Goal: Task Accomplishment & Management: Use online tool/utility

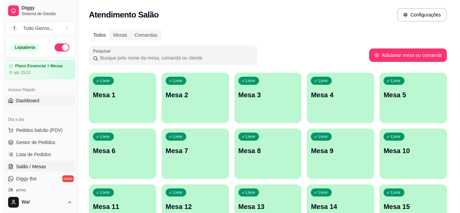
scroll to position [3, 0]
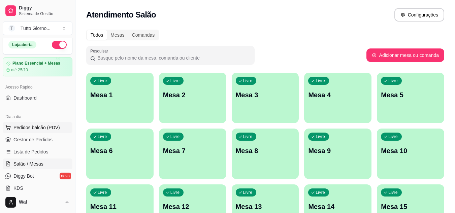
click at [33, 128] on span "Pedidos balcão (PDV)" at bounding box center [36, 127] width 46 height 7
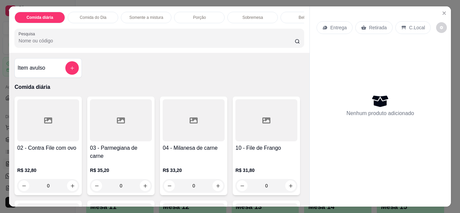
click at [89, 17] on p "Comida do Dia" at bounding box center [93, 17] width 27 height 5
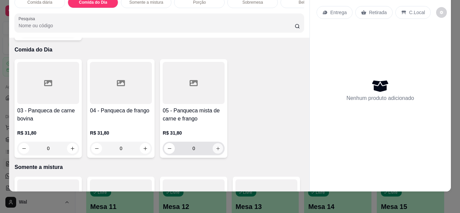
click at [219, 143] on button "increase-product-quantity" at bounding box center [218, 148] width 10 height 10
type input "1"
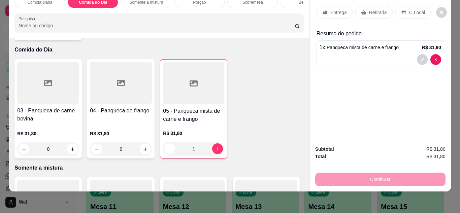
click at [336, 9] on p "Entrega" at bounding box center [338, 12] width 16 height 7
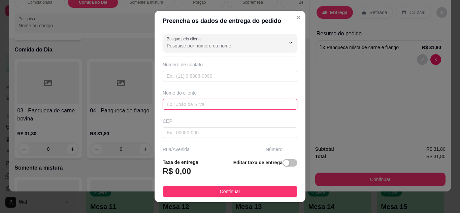
click at [186, 108] on input "text" at bounding box center [230, 104] width 135 height 11
type input "CLEIDE"
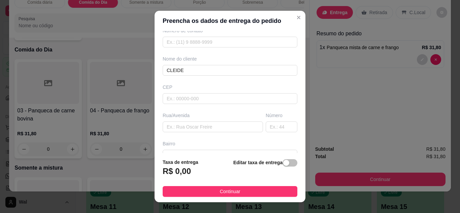
scroll to position [40, 0]
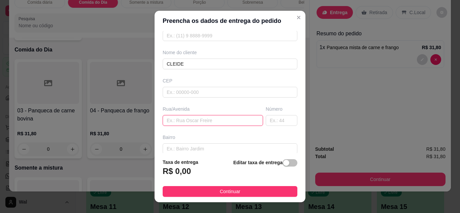
click at [215, 120] on input "text" at bounding box center [213, 120] width 100 height 11
type input "ALMIRANTE [PERSON_NAME]"
click at [278, 120] on input "text" at bounding box center [282, 120] width 32 height 11
type input "339"
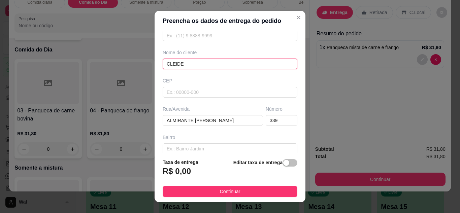
click at [191, 64] on input "CLEIDE" at bounding box center [230, 64] width 135 height 11
type input "CLEIDE CONTABILIDADE"
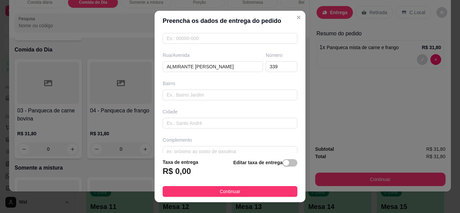
scroll to position [104, 0]
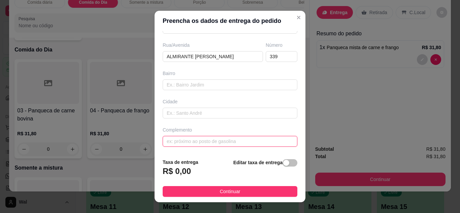
click at [246, 139] on input "text" at bounding box center [230, 141] width 135 height 11
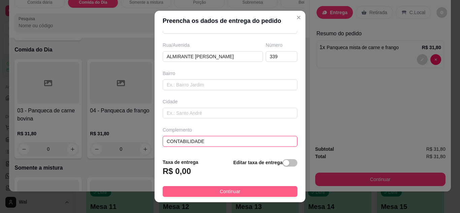
type input "CONTABILIDADE"
click at [233, 190] on span "Continuar" at bounding box center [230, 191] width 21 height 7
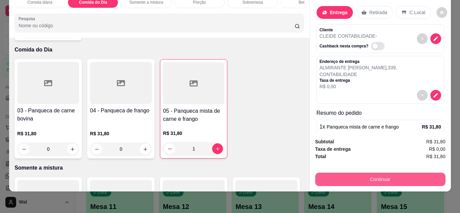
click at [378, 178] on button "Continuar" at bounding box center [380, 179] width 130 height 13
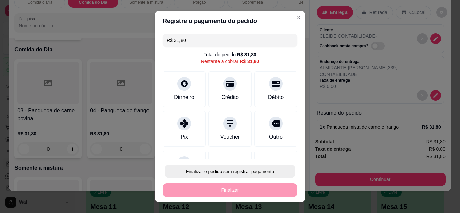
click at [239, 174] on button "Finalizar o pedido sem registrar pagamento" at bounding box center [230, 171] width 131 height 13
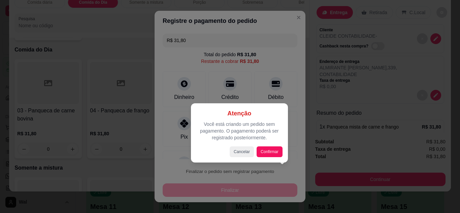
click at [273, 157] on div "Atenção Você está criando um pedido sem pagamento. O pagamento poderá ser regis…" at bounding box center [239, 132] width 97 height 59
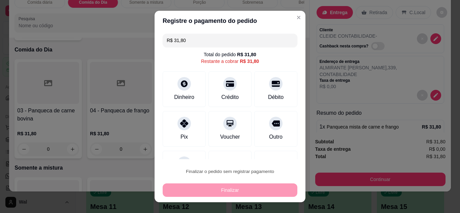
click at [273, 156] on button "Confirmar" at bounding box center [268, 152] width 25 height 10
type input "0"
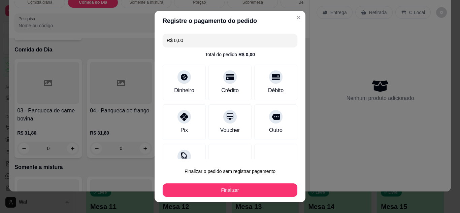
type input "R$ 0,00"
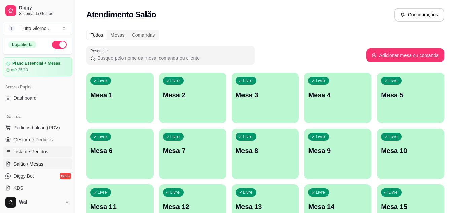
click at [34, 154] on span "Lista de Pedidos" at bounding box center [30, 151] width 35 height 7
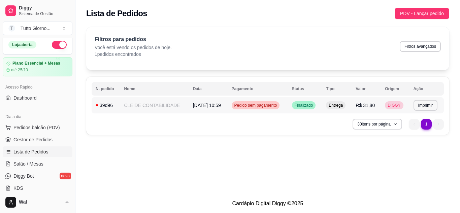
click at [264, 103] on span "Pedido sem pagamento" at bounding box center [255, 105] width 45 height 5
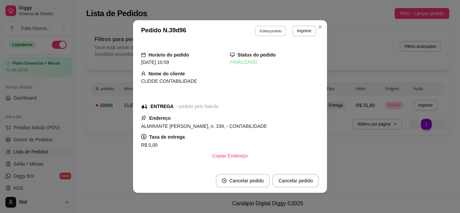
click at [278, 34] on button "Editar pedido" at bounding box center [270, 31] width 31 height 10
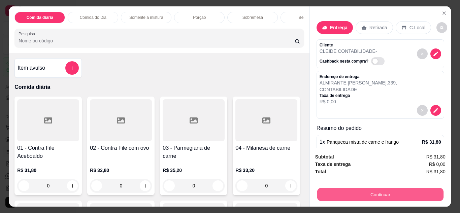
click at [369, 193] on button "Continuar" at bounding box center [380, 194] width 126 height 13
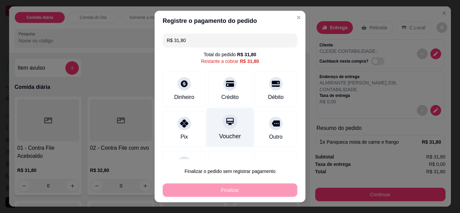
click at [223, 126] on div at bounding box center [230, 121] width 15 height 15
type input "R$ 0,00"
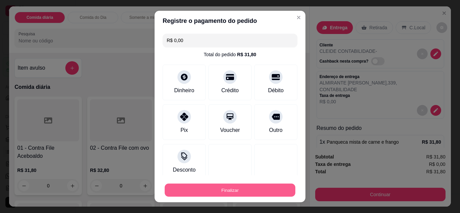
click at [223, 193] on button "Finalizar" at bounding box center [230, 190] width 131 height 13
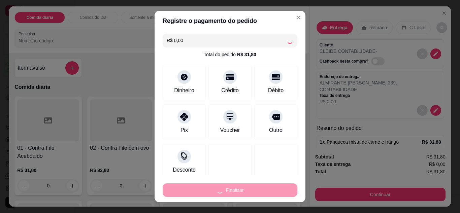
type input "0"
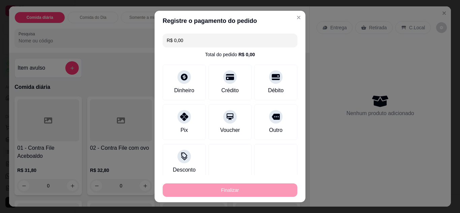
type input "-R$ 31,80"
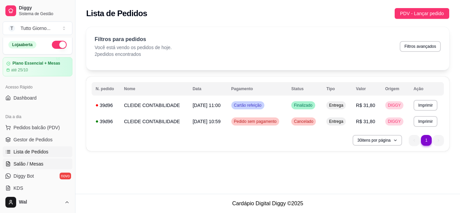
click at [38, 161] on span "Salão / Mesas" at bounding box center [28, 164] width 30 height 7
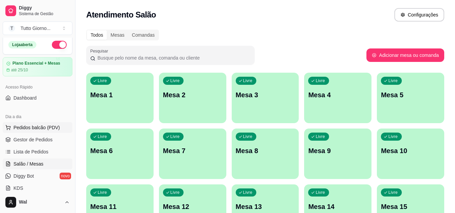
click at [41, 131] on button "Pedidos balcão (PDV)" at bounding box center [38, 127] width 70 height 11
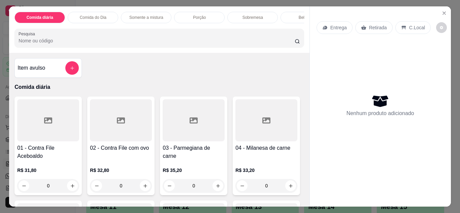
click at [342, 29] on div "Entrega" at bounding box center [334, 27] width 36 height 13
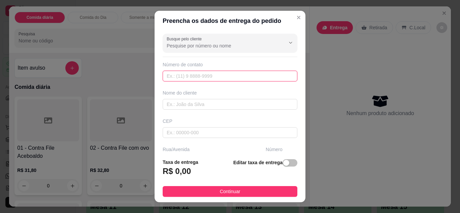
click at [222, 77] on input "text" at bounding box center [230, 76] width 135 height 11
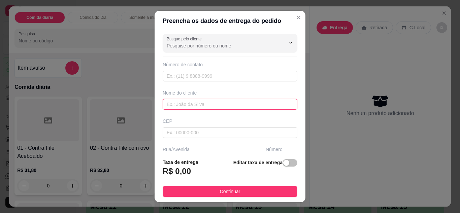
click at [211, 107] on input "text" at bounding box center [230, 104] width 135 height 11
click at [211, 107] on input "CINTIA CONTABILIDADE" at bounding box center [230, 104] width 135 height 11
type input "CINTIA CONTABILIDADE"
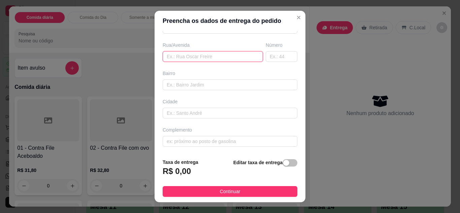
click at [207, 56] on input "text" at bounding box center [213, 56] width 100 height 11
type input "ALMIRANTE [PERSON_NAME]"
click at [273, 56] on input "text" at bounding box center [282, 56] width 32 height 11
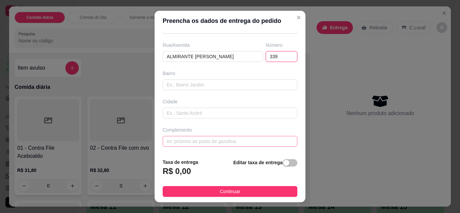
type input "339"
click at [226, 141] on input "text" at bounding box center [230, 141] width 135 height 11
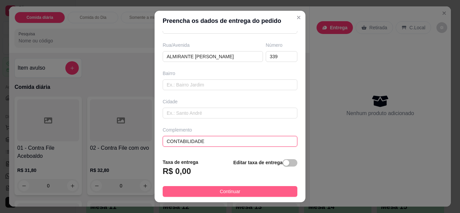
type input "CONTABILIDADE"
click at [241, 192] on button "Continuar" at bounding box center [230, 191] width 135 height 11
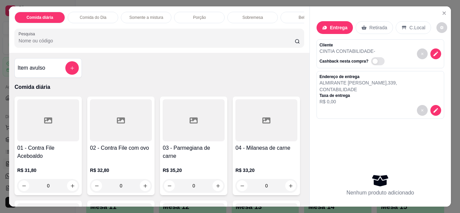
click at [99, 15] on p "Comida do Dia" at bounding box center [93, 17] width 27 height 5
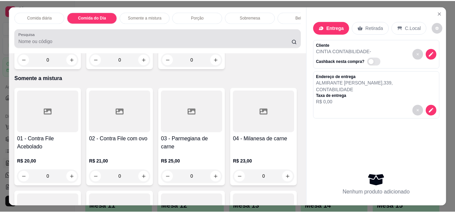
scroll to position [18, 0]
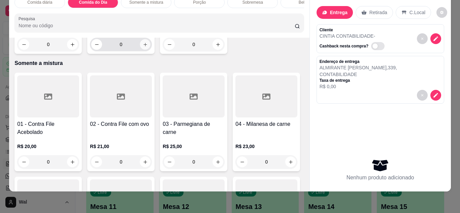
click at [144, 49] on button "increase-product-quantity" at bounding box center [145, 44] width 10 height 10
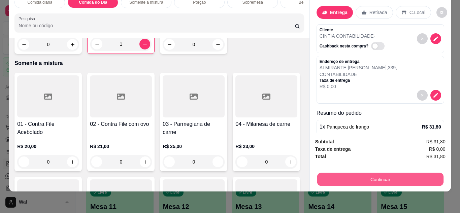
click at [349, 177] on button "Continuar" at bounding box center [380, 179] width 126 height 13
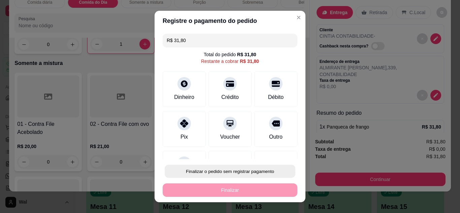
click at [259, 173] on button "Finalizar o pedido sem registrar pagamento" at bounding box center [230, 171] width 131 height 13
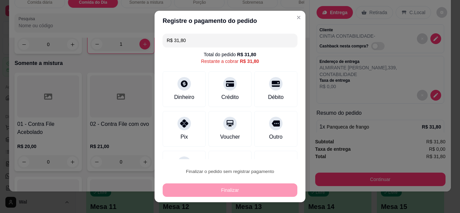
click at [270, 152] on button "Confirmar" at bounding box center [268, 152] width 24 height 10
type input "0"
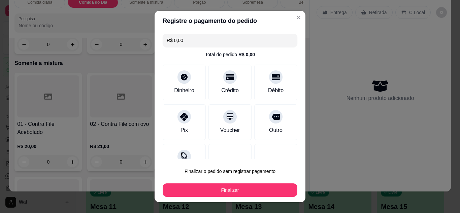
type input "R$ 0,00"
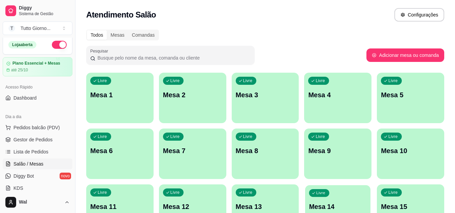
click at [336, 210] on p "Mesa 14" at bounding box center [338, 206] width 58 height 9
click at [26, 155] on link "Lista de Pedidos" at bounding box center [38, 151] width 70 height 11
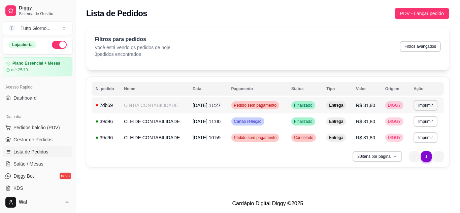
click at [273, 104] on span "Pedido sem pagamento" at bounding box center [255, 105] width 45 height 5
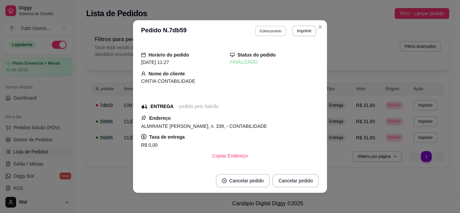
click at [267, 31] on button "Editar pedido" at bounding box center [270, 31] width 31 height 10
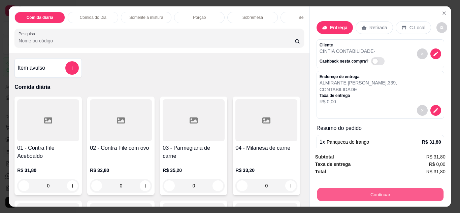
click at [380, 191] on button "Continuar" at bounding box center [380, 194] width 126 height 13
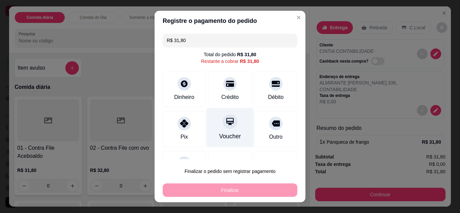
click at [214, 127] on div "Voucher" at bounding box center [229, 127] width 47 height 39
type input "R$ 0,00"
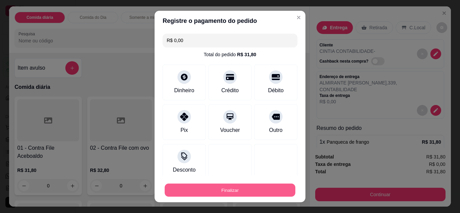
click at [252, 193] on button "Finalizar" at bounding box center [230, 190] width 131 height 13
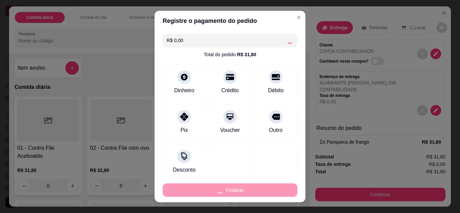
type input "0"
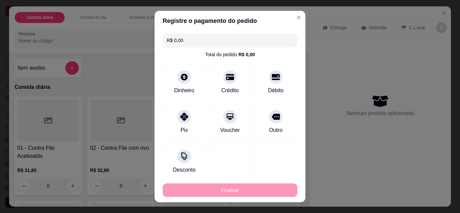
type input "-R$ 31,80"
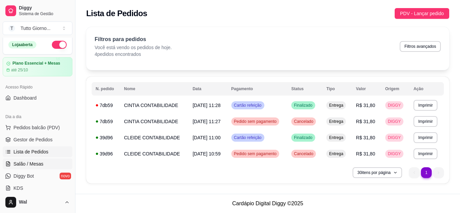
click at [39, 163] on span "Salão / Mesas" at bounding box center [28, 164] width 30 height 7
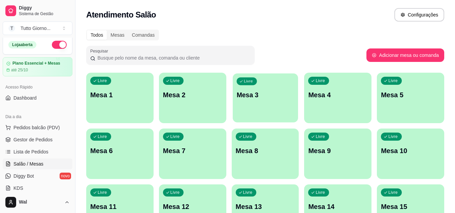
click at [282, 112] on div "Livre Mesa 3" at bounding box center [265, 93] width 65 height 41
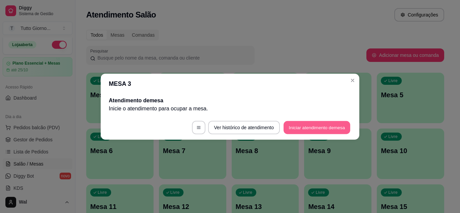
click at [316, 128] on button "Iniciar atendimento de mesa" at bounding box center [316, 127] width 67 height 13
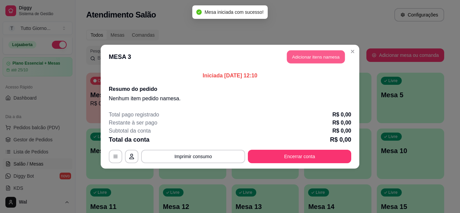
click at [323, 57] on button "Adicionar itens na mesa" at bounding box center [316, 56] width 58 height 13
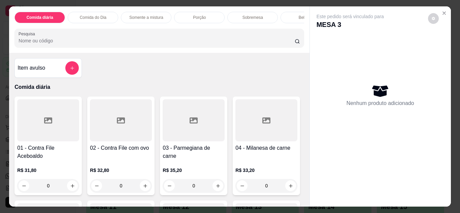
click at [67, 189] on div "0" at bounding box center [48, 185] width 62 height 13
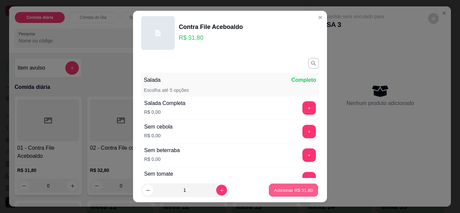
click at [274, 190] on p "Adicionar R$ 31,80" at bounding box center [293, 190] width 39 height 6
type input "1"
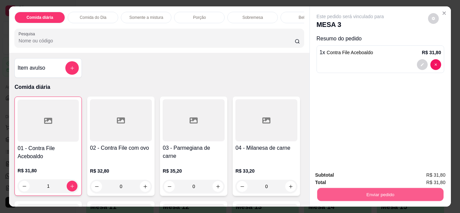
click at [394, 189] on button "Enviar pedido" at bounding box center [380, 194] width 126 height 13
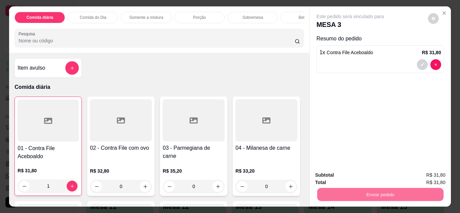
click at [425, 171] on button "Enviar pedido" at bounding box center [428, 175] width 38 height 13
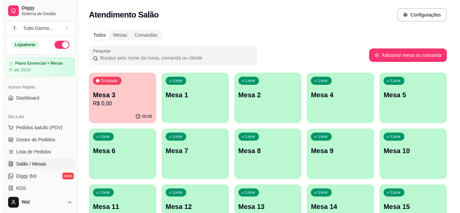
scroll to position [186, 0]
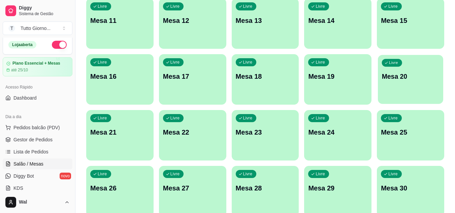
click at [400, 92] on div "Livre Mesa 20" at bounding box center [410, 75] width 65 height 41
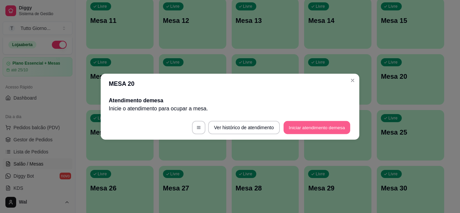
click at [334, 132] on button "Iniciar atendimento de mesa" at bounding box center [316, 127] width 67 height 13
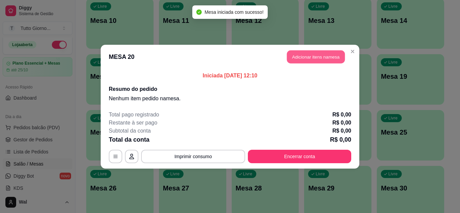
click at [336, 61] on button "Adicionar itens na mesa" at bounding box center [316, 56] width 58 height 13
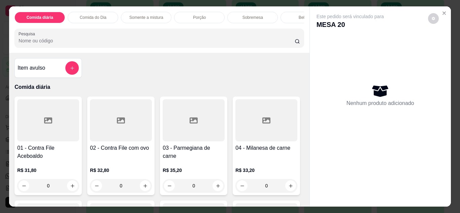
click at [215, 187] on div "0" at bounding box center [194, 185] width 62 height 13
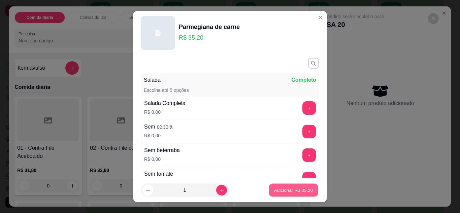
click at [296, 191] on p "Adicionar R$ 35,20" at bounding box center [293, 190] width 39 height 6
type input "1"
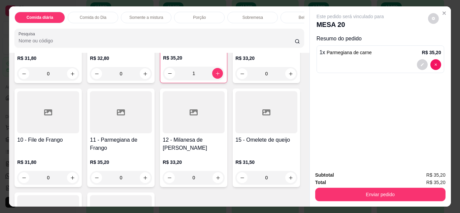
scroll to position [121, 0]
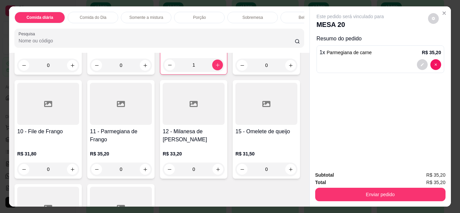
click at [152, 169] on div "0" at bounding box center [121, 169] width 62 height 13
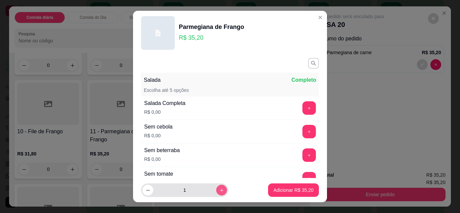
click at [216, 193] on button "increase-product-quantity" at bounding box center [221, 190] width 11 height 11
click at [216, 193] on button "increase-product-quantity" at bounding box center [221, 190] width 10 height 10
type input "4"
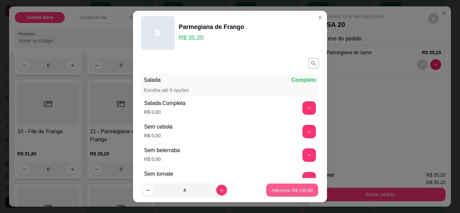
click at [296, 192] on p "Adicionar R$ 140,80" at bounding box center [291, 190] width 41 height 6
type input "4"
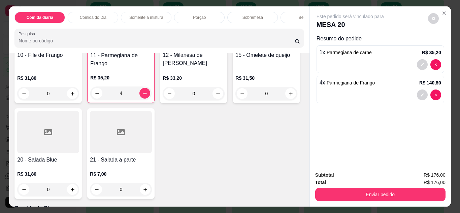
scroll to position [202, 0]
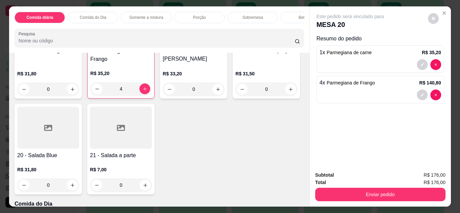
click at [79, 188] on div "0" at bounding box center [48, 184] width 62 height 13
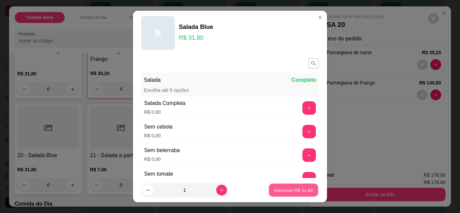
click at [282, 192] on p "Adicionar R$ 31,80" at bounding box center [293, 190] width 39 height 6
type input "1"
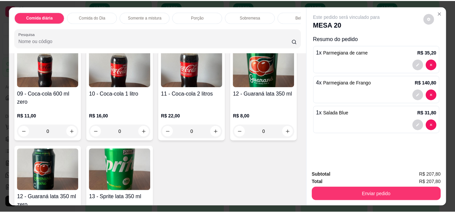
scroll to position [1374, 0]
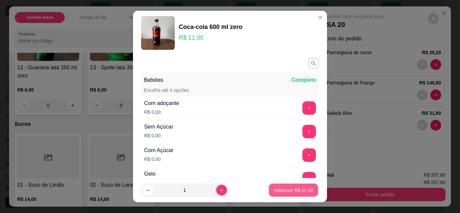
click at [287, 188] on p "Adicionar R$ 11,00" at bounding box center [293, 190] width 39 height 6
type input "1"
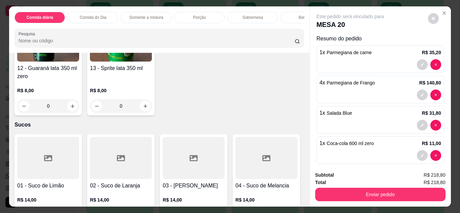
click at [364, 199] on div "Subtotal R$ 218,80 Total R$ 218,80 Enviar pedido" at bounding box center [380, 186] width 141 height 41
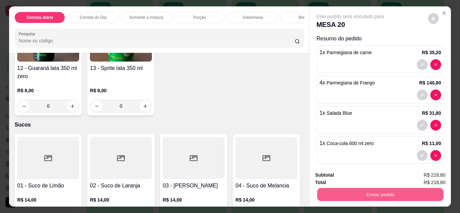
click at [365, 196] on button "Enviar pedido" at bounding box center [380, 194] width 126 height 13
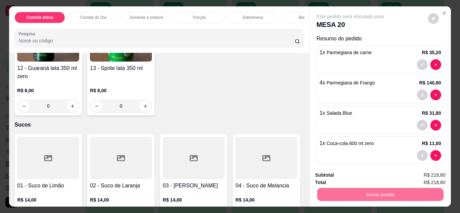
click at [425, 176] on button "Enviar pedido" at bounding box center [427, 175] width 37 height 12
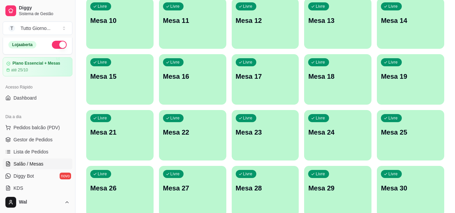
scroll to position [0, 0]
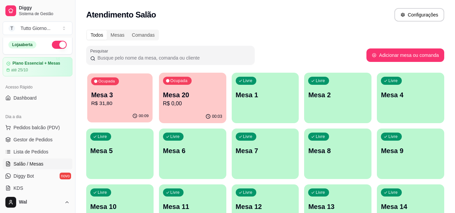
click at [139, 105] on p "R$ 31,80" at bounding box center [120, 104] width 58 height 8
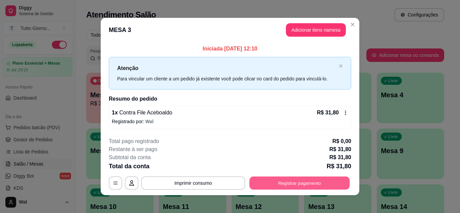
click at [290, 185] on button "Registrar pagamento" at bounding box center [299, 183] width 100 height 13
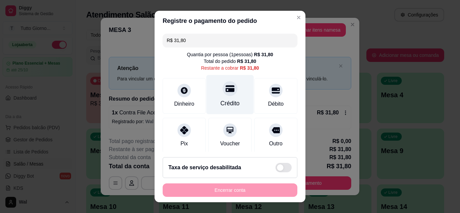
click at [226, 88] on icon at bounding box center [230, 88] width 9 height 9
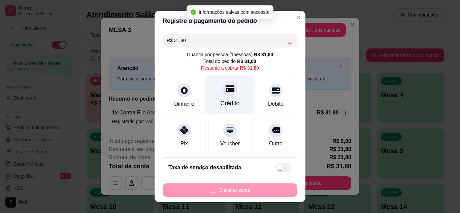
type input "R$ 0,00"
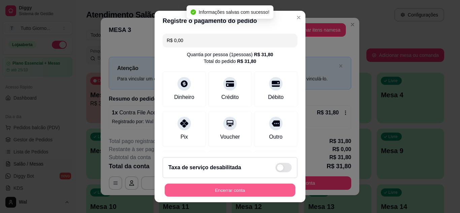
click at [224, 191] on button "Encerrar conta" at bounding box center [230, 190] width 131 height 13
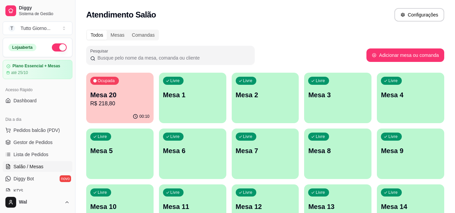
click at [300, 46] on div "Pesquisar" at bounding box center [226, 55] width 280 height 19
click at [248, 158] on div "Livre Mesa 7" at bounding box center [265, 150] width 67 height 42
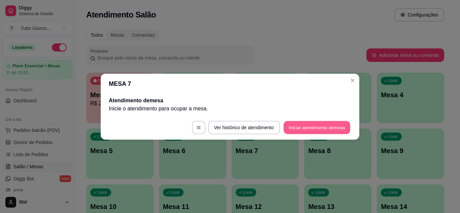
click at [318, 129] on button "Iniciar atendimento de mesa" at bounding box center [316, 127] width 67 height 13
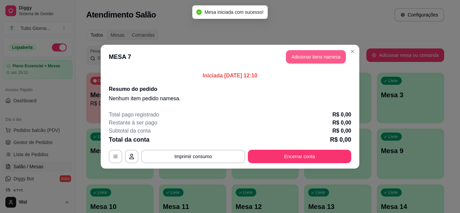
click at [327, 53] on button "Adicionar itens na mesa" at bounding box center [316, 56] width 60 height 13
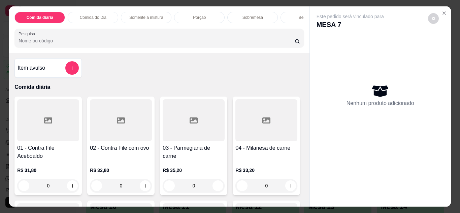
click at [89, 15] on p "Comida do Dia" at bounding box center [93, 17] width 27 height 5
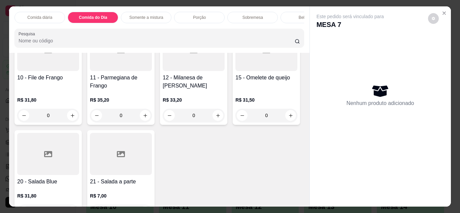
click at [99, 16] on p "Comida do Dia" at bounding box center [93, 17] width 28 height 5
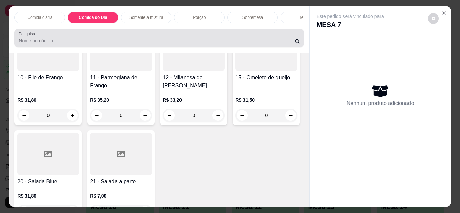
scroll to position [18, 0]
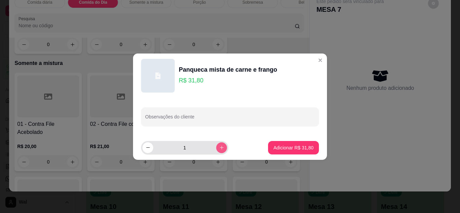
click at [216, 143] on button "increase-product-quantity" at bounding box center [221, 147] width 11 height 11
type input "2"
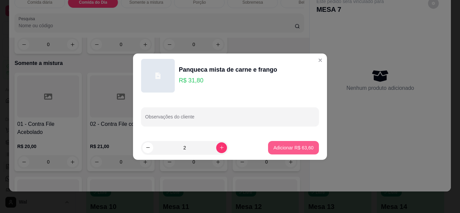
click at [289, 147] on p "Adicionar R$ 63,60" at bounding box center [293, 147] width 40 height 7
type input "2"
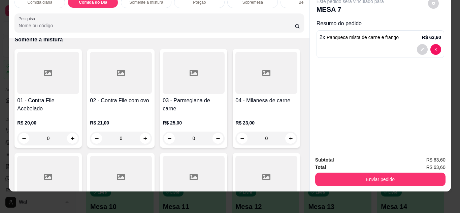
scroll to position [477, 0]
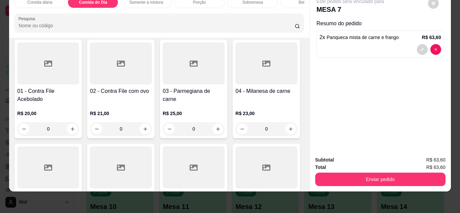
click at [51, 18] on div "R$ 31,80 0" at bounding box center [48, 2] width 62 height 32
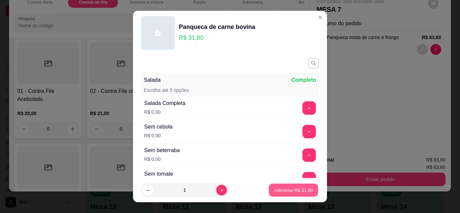
click at [285, 194] on button "Adicionar R$ 31,80" at bounding box center [293, 190] width 49 height 13
type input "1"
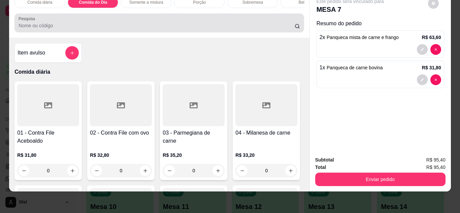
scroll to position [0, 0]
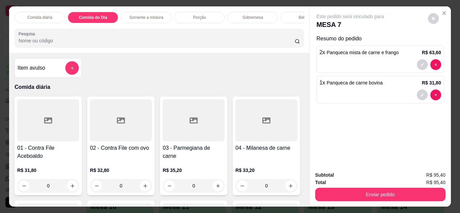
drag, startPoint x: 199, startPoint y: 16, endPoint x: 195, endPoint y: 20, distance: 5.0
click at [199, 16] on p "Porção" at bounding box center [199, 17] width 13 height 5
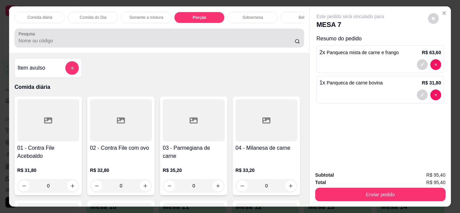
scroll to position [18, 0]
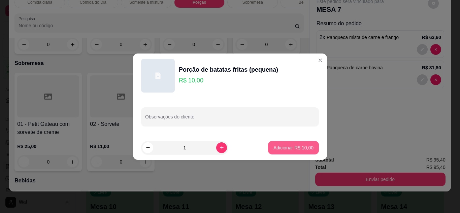
click at [280, 145] on p "Adicionar R$ 10,00" at bounding box center [293, 147] width 40 height 7
type input "1"
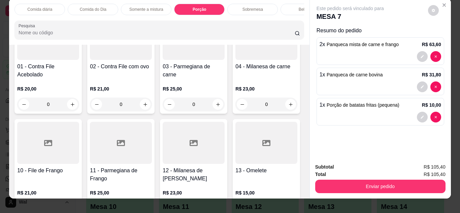
scroll to position [0, 0]
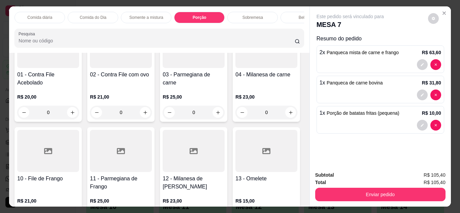
click at [299, 15] on p "Bebidas" at bounding box center [306, 17] width 14 height 5
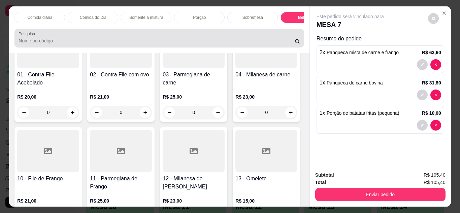
scroll to position [18, 0]
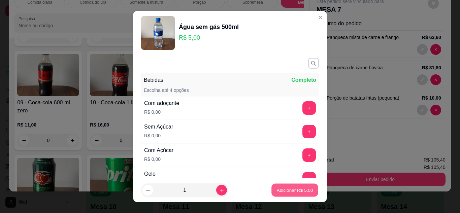
click at [285, 188] on p "Adicionar R$ 5,00" at bounding box center [294, 190] width 36 height 6
type input "1"
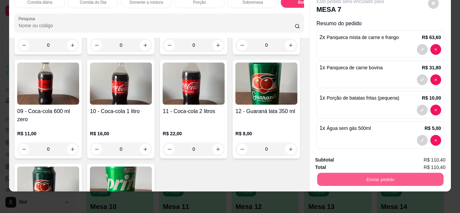
click at [375, 178] on button "Enviar pedido" at bounding box center [380, 179] width 126 height 13
click at [435, 159] on button "Enviar pedido" at bounding box center [428, 158] width 38 height 13
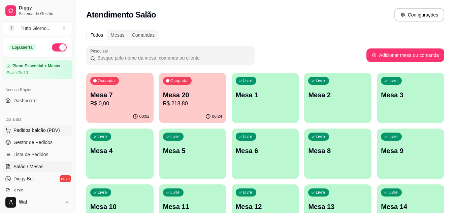
click at [43, 132] on span "Pedidos balcão (PDV)" at bounding box center [36, 130] width 46 height 7
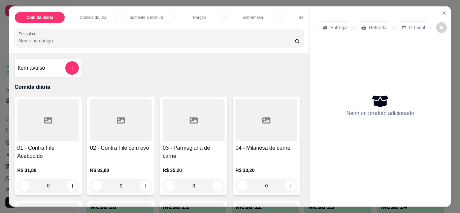
click at [337, 24] on p "Entrega" at bounding box center [338, 27] width 16 height 7
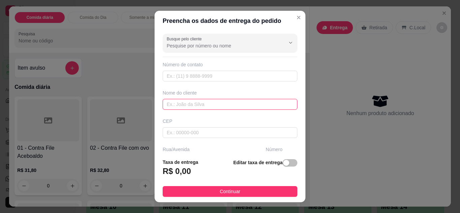
click at [194, 103] on input "text" at bounding box center [230, 104] width 135 height 11
type input "RUTE"
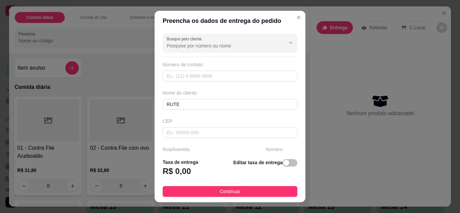
scroll to position [104, 0]
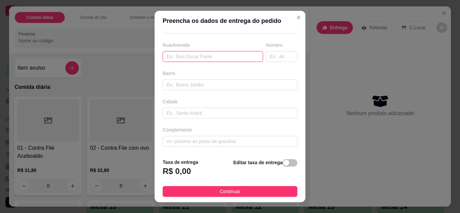
click at [207, 58] on input "text" at bounding box center [213, 56] width 100 height 11
type input "GAMBOA"
click at [272, 55] on input "text" at bounding box center [282, 56] width 32 height 11
type input "366"
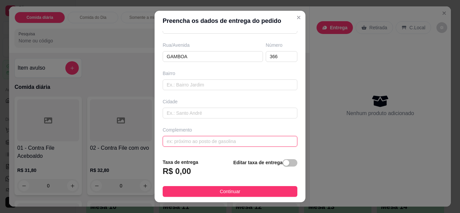
click at [214, 143] on input "text" at bounding box center [230, 141] width 135 height 11
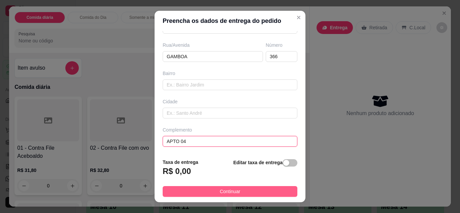
type input "APTO 04"
click at [220, 189] on span "Continuar" at bounding box center [230, 191] width 21 height 7
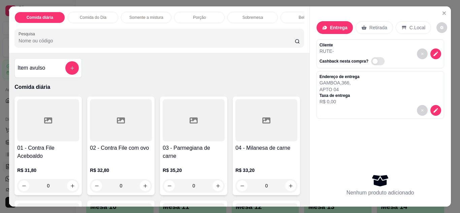
click at [215, 186] on div "0" at bounding box center [194, 185] width 62 height 13
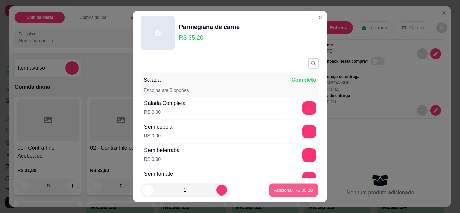
click at [288, 187] on button "Adicionar R$ 35,20" at bounding box center [293, 190] width 49 height 13
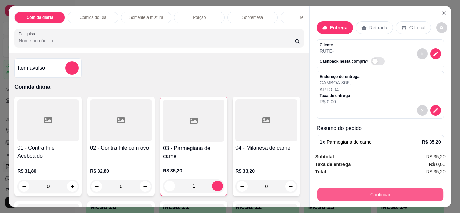
click at [393, 194] on button "Continuar" at bounding box center [380, 194] width 126 height 13
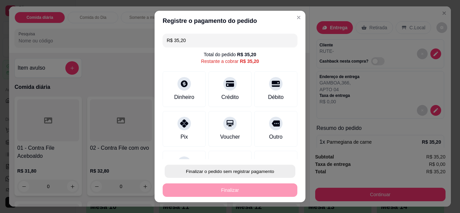
click at [244, 170] on button "Finalizar o pedido sem registrar pagamento" at bounding box center [230, 171] width 131 height 13
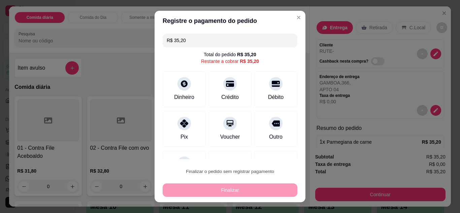
click at [269, 150] on button "Confirmar" at bounding box center [268, 152] width 24 height 10
type input "0"
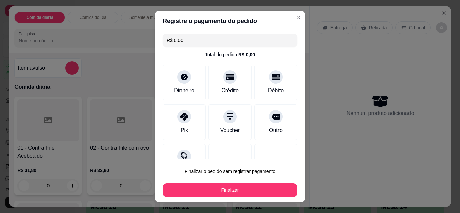
type input "R$ 0,00"
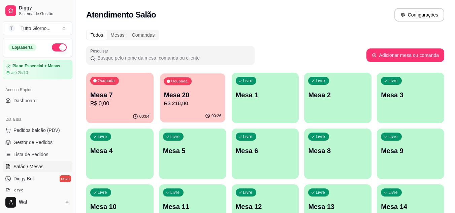
click at [214, 94] on p "Mesa 20" at bounding box center [193, 95] width 58 height 9
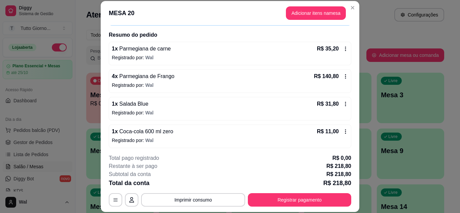
scroll to position [49, 0]
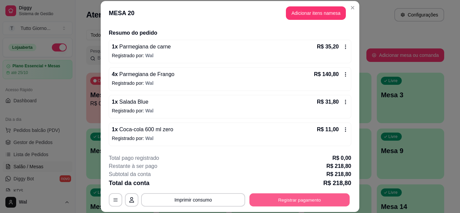
click at [294, 204] on button "Registrar pagamento" at bounding box center [299, 199] width 100 height 13
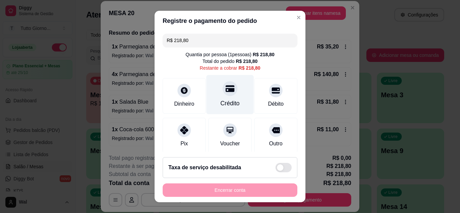
click at [223, 96] on div at bounding box center [230, 88] width 15 height 15
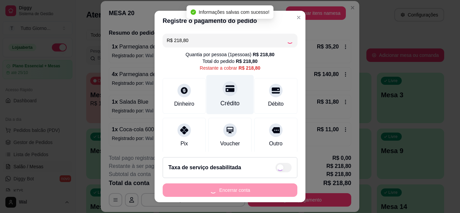
type input "R$ 0,00"
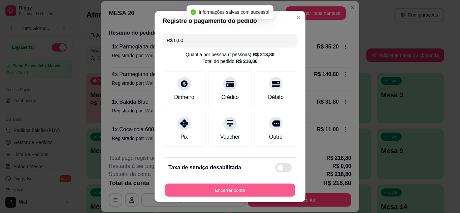
click at [233, 190] on button "Encerrar conta" at bounding box center [230, 190] width 131 height 13
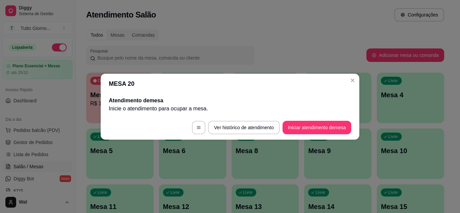
scroll to position [0, 0]
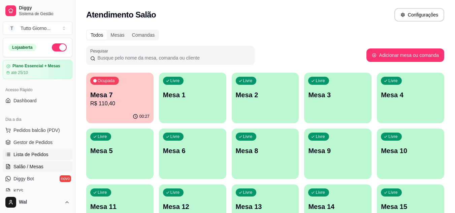
click at [32, 156] on span "Lista de Pedidos" at bounding box center [30, 154] width 35 height 7
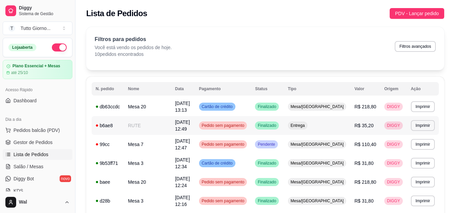
click at [246, 124] on span "Pedido sem pagamento" at bounding box center [222, 125] width 45 height 5
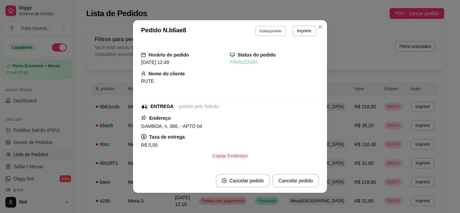
click at [264, 30] on button "Editar pedido" at bounding box center [270, 31] width 31 height 10
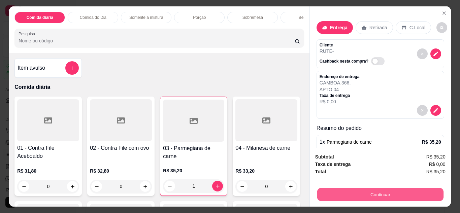
click at [373, 192] on button "Continuar" at bounding box center [380, 194] width 126 height 13
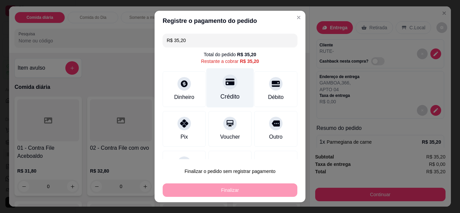
click at [226, 80] on icon at bounding box center [230, 81] width 9 height 7
type input "R$ 0,00"
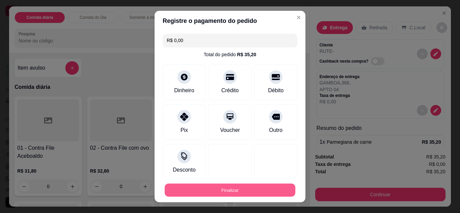
click at [227, 193] on button "Finalizar" at bounding box center [230, 190] width 131 height 13
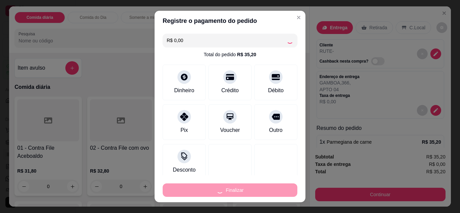
type input "0"
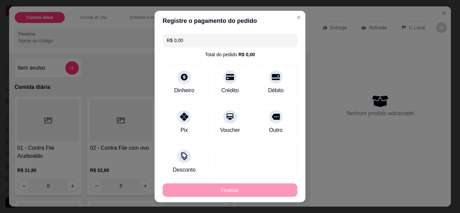
type input "-R$ 35,20"
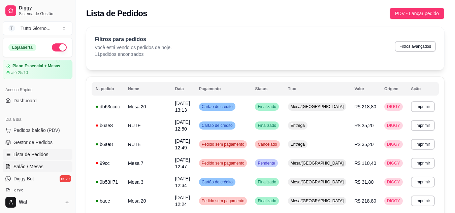
click at [37, 168] on span "Salão / Mesas" at bounding box center [28, 166] width 30 height 7
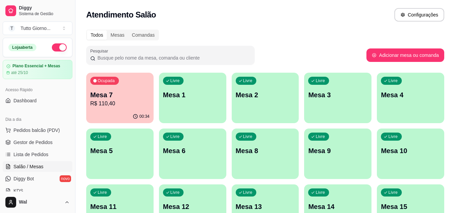
click at [107, 113] on div "00:34" at bounding box center [119, 116] width 67 height 13
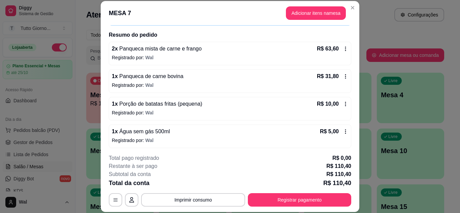
scroll to position [49, 0]
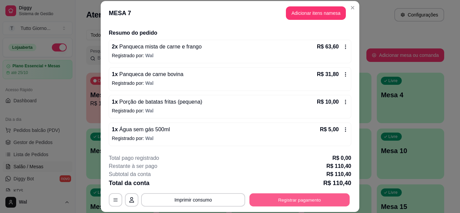
click at [295, 205] on button "Registrar pagamento" at bounding box center [299, 199] width 100 height 13
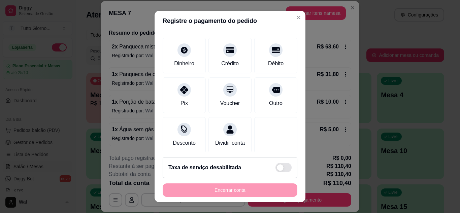
scroll to position [52, 0]
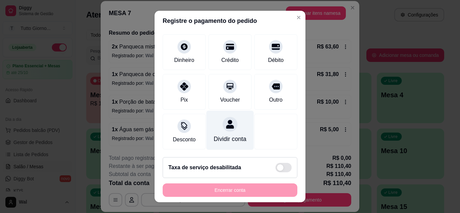
click at [223, 123] on div at bounding box center [230, 124] width 15 height 15
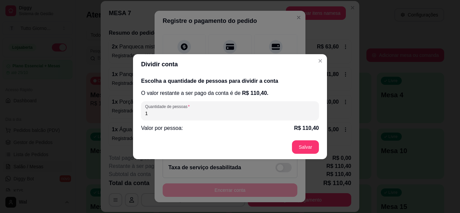
click at [175, 116] on input "1" at bounding box center [230, 113] width 170 height 7
type input "3"
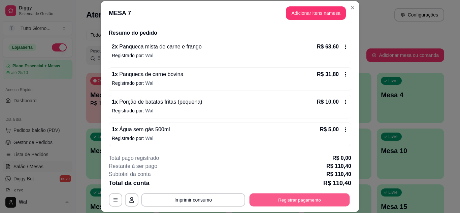
click at [306, 205] on button "Registrar pagamento" at bounding box center [299, 199] width 100 height 13
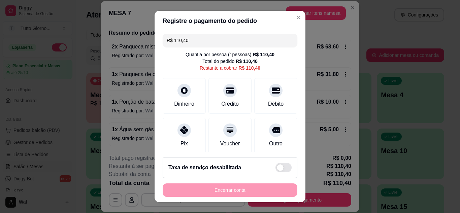
click at [199, 41] on input "R$ 110,40" at bounding box center [230, 40] width 127 height 13
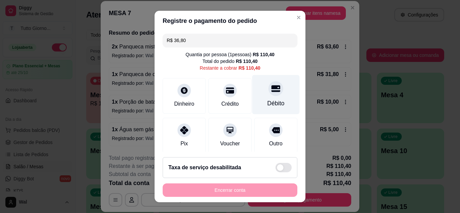
click at [264, 98] on div "Débito" at bounding box center [275, 94] width 47 height 39
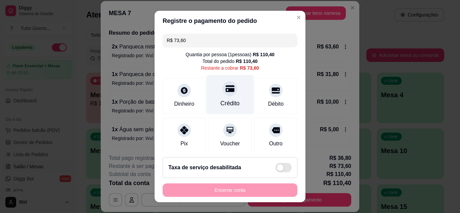
click at [224, 97] on div "Crédito" at bounding box center [229, 94] width 47 height 39
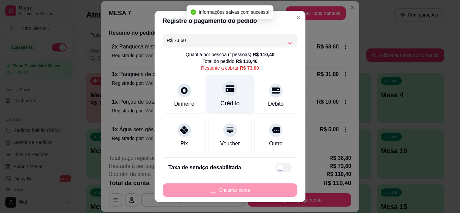
type input "R$ 0,00"
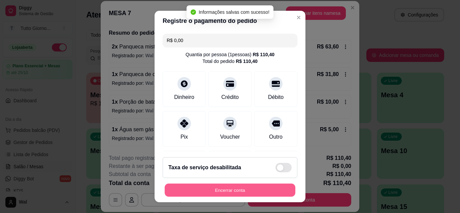
click at [232, 192] on button "Encerrar conta" at bounding box center [230, 190] width 131 height 13
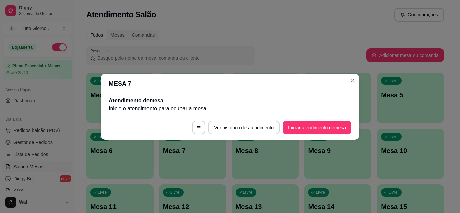
scroll to position [0, 0]
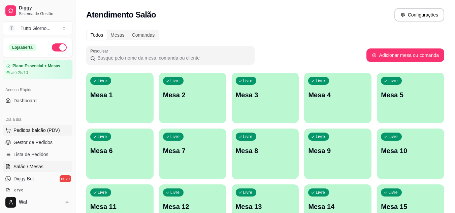
click at [40, 132] on span "Pedidos balcão (PDV)" at bounding box center [36, 130] width 46 height 7
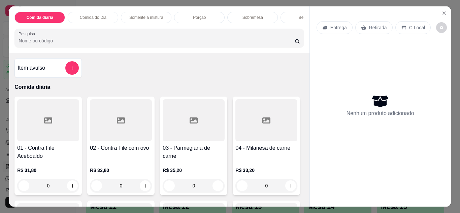
click at [336, 28] on p "Entrega" at bounding box center [338, 27] width 16 height 7
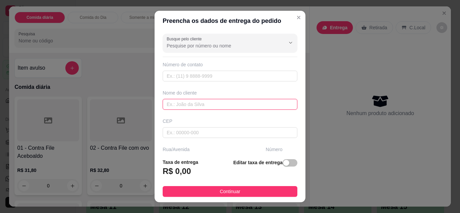
click at [201, 103] on input "text" at bounding box center [230, 104] width 135 height 11
type input "GIU"
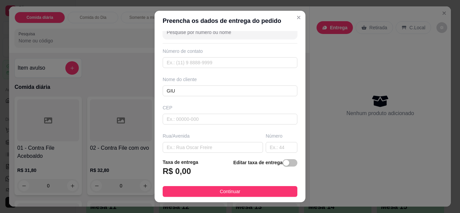
scroll to position [27, 0]
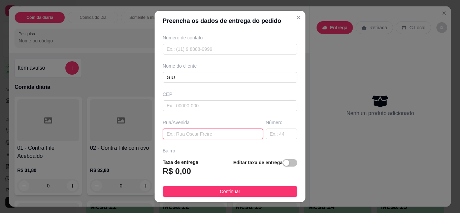
click at [178, 135] on input "text" at bounding box center [213, 134] width 100 height 11
type input "SANTO ANDRE"
click at [270, 133] on input "text" at bounding box center [282, 134] width 32 height 11
type input "55"
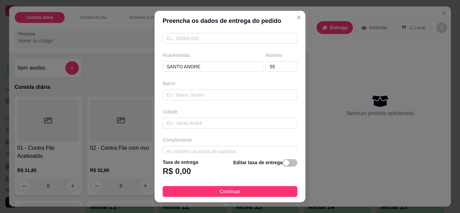
scroll to position [104, 0]
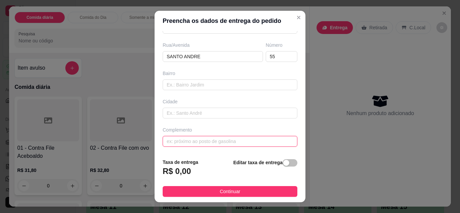
click at [178, 140] on input "text" at bounding box center [230, 141] width 135 height 11
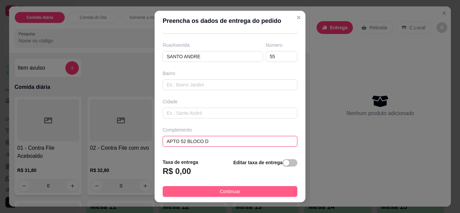
type input "APTO 52 BLOCO D"
click at [211, 191] on button "Continuar" at bounding box center [230, 191] width 135 height 11
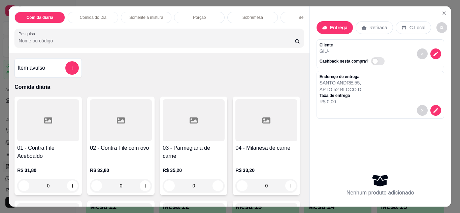
click at [93, 17] on p "Comida do Dia" at bounding box center [93, 17] width 27 height 5
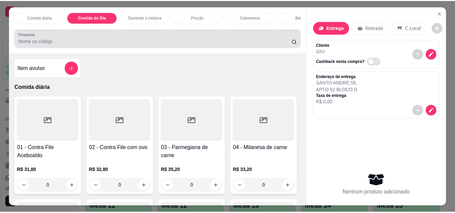
scroll to position [18, 0]
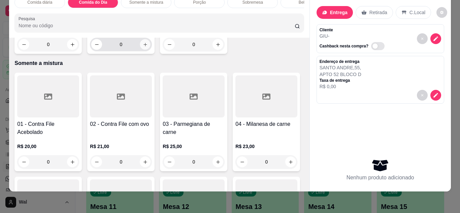
click at [143, 47] on icon "increase-product-quantity" at bounding box center [145, 44] width 5 height 5
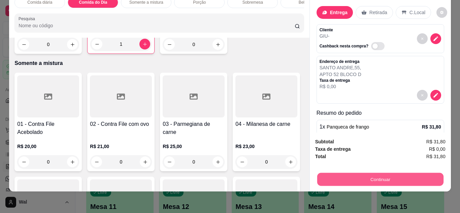
click at [364, 180] on button "Continuar" at bounding box center [380, 179] width 126 height 13
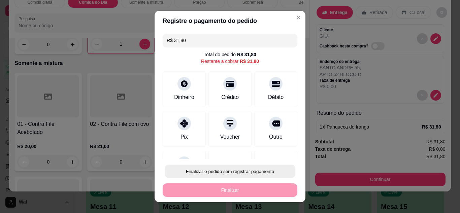
click at [242, 176] on button "Finalizar o pedido sem registrar pagamento" at bounding box center [230, 171] width 131 height 13
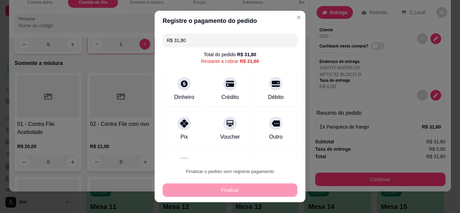
click at [268, 156] on button "Confirmar" at bounding box center [268, 152] width 24 height 10
type input "0"
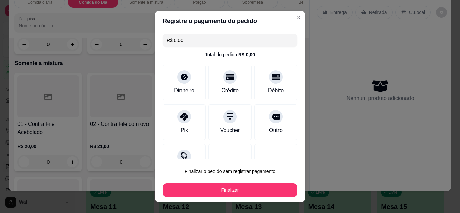
type input "R$ 0,00"
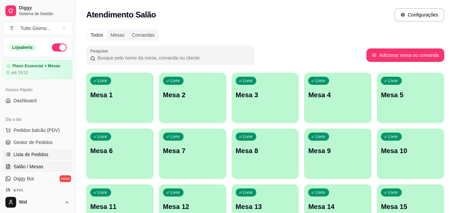
click at [45, 156] on span "Lista de Pedidos" at bounding box center [30, 154] width 35 height 7
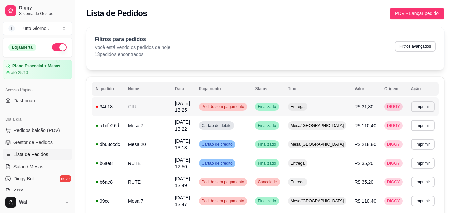
click at [246, 107] on span "Pedido sem pagamento" at bounding box center [222, 106] width 45 height 5
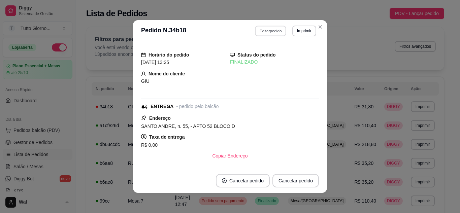
click at [269, 33] on button "Editar pedido" at bounding box center [270, 31] width 31 height 10
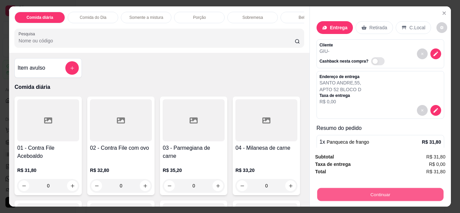
click at [364, 191] on button "Continuar" at bounding box center [380, 194] width 126 height 13
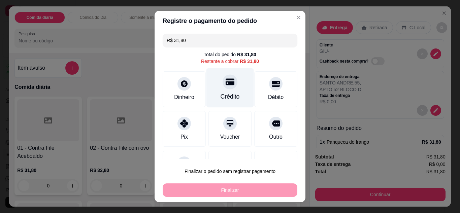
click at [226, 86] on icon at bounding box center [230, 81] width 9 height 9
type input "R$ 0,00"
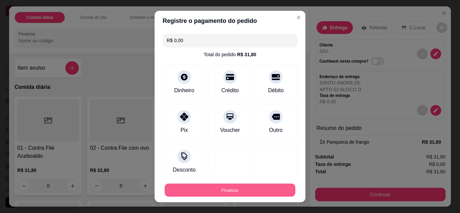
click at [236, 188] on button "Finalizar" at bounding box center [230, 190] width 131 height 13
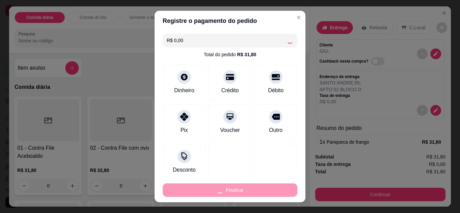
type input "0"
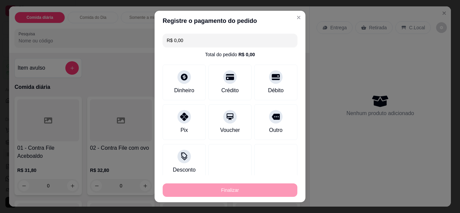
type input "-R$ 31,80"
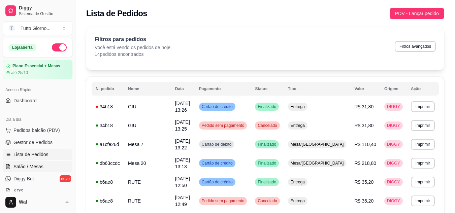
click at [35, 166] on span "Salão / Mesas" at bounding box center [28, 166] width 30 height 7
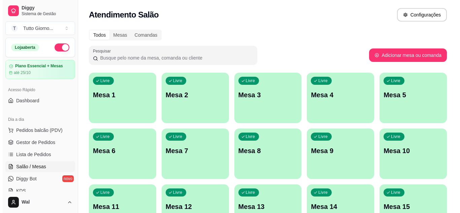
scroll to position [186, 0]
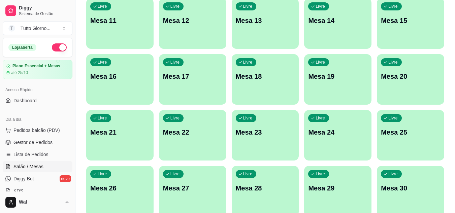
click at [137, 191] on p "Mesa 26" at bounding box center [119, 187] width 59 height 9
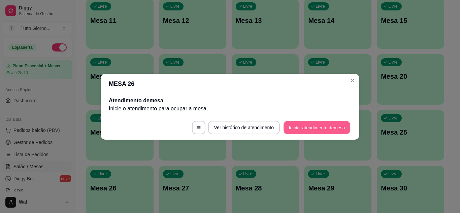
click at [312, 127] on button "Iniciar atendimento de mesa" at bounding box center [316, 127] width 67 height 13
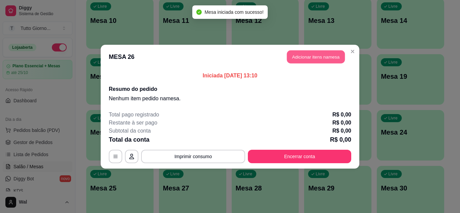
click at [315, 55] on button "Adicionar itens na mesa" at bounding box center [316, 56] width 58 height 13
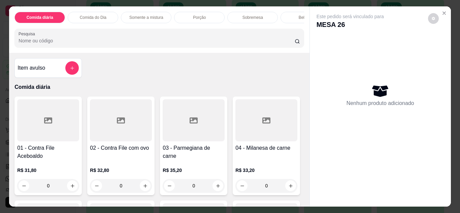
click at [141, 190] on div "0" at bounding box center [121, 185] width 62 height 13
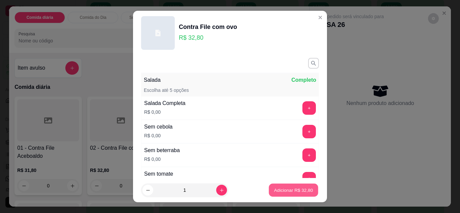
click at [299, 189] on p "Adicionar R$ 32,80" at bounding box center [293, 190] width 39 height 6
type input "1"
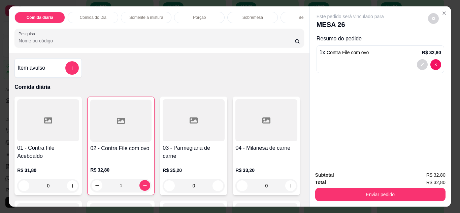
click at [293, 14] on div "Bebidas" at bounding box center [305, 17] width 51 height 11
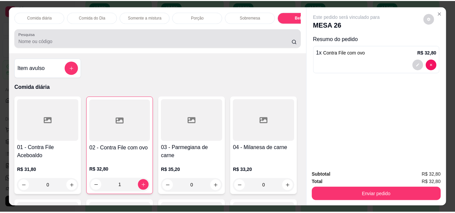
scroll to position [18, 0]
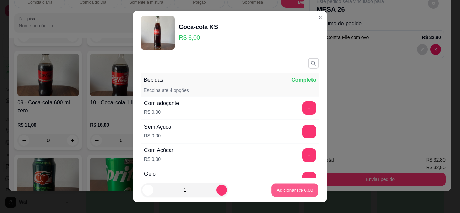
click at [283, 189] on p "Adicionar R$ 6,00" at bounding box center [294, 190] width 36 height 6
type input "1"
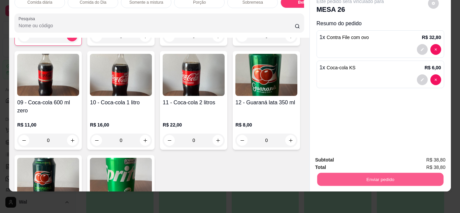
click at [376, 173] on button "Enviar pedido" at bounding box center [380, 179] width 126 height 13
click at [439, 158] on button "Enviar pedido" at bounding box center [427, 158] width 37 height 12
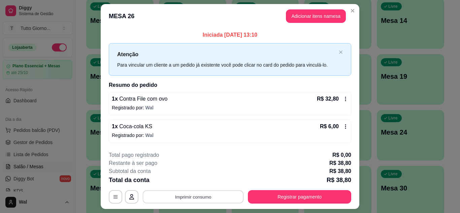
click at [218, 200] on button "Imprimir consumo" at bounding box center [193, 197] width 101 height 13
click at [201, 177] on button "IMPRESSORA CAIXA" at bounding box center [193, 181] width 48 height 10
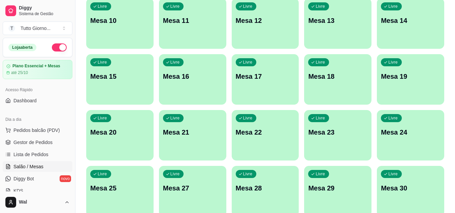
scroll to position [0, 0]
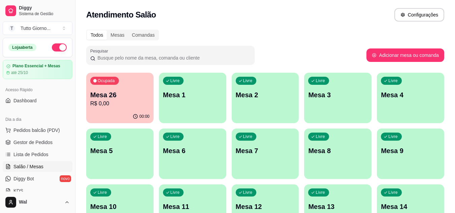
click at [305, 8] on div "Atendimento Salão Configurações" at bounding box center [264, 13] width 379 height 26
click at [125, 98] on p "Mesa 26" at bounding box center [120, 95] width 58 height 9
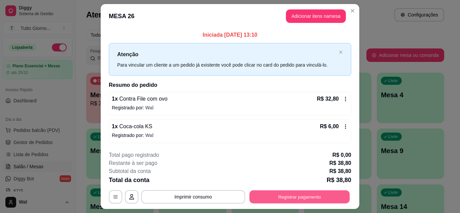
click at [306, 198] on button "Registrar pagamento" at bounding box center [299, 197] width 100 height 13
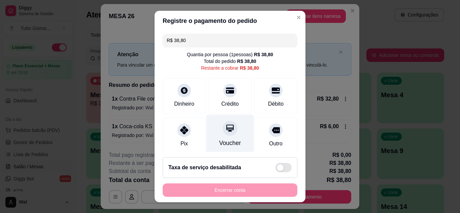
click at [227, 136] on div "Voucher" at bounding box center [229, 133] width 47 height 39
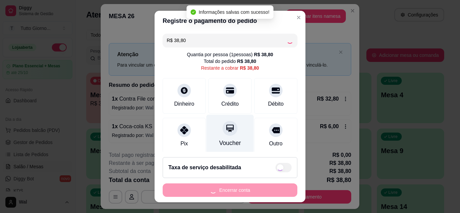
type input "R$ 0,00"
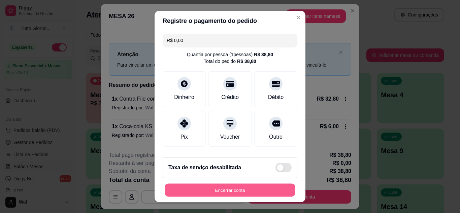
click at [246, 193] on button "Encerrar conta" at bounding box center [230, 190] width 131 height 13
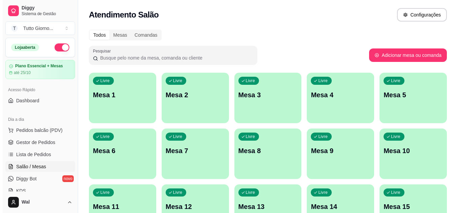
scroll to position [186, 0]
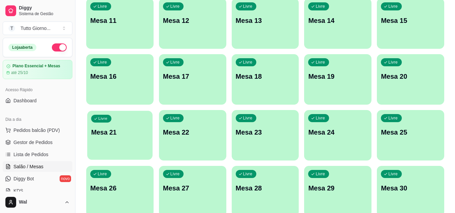
click at [140, 124] on div "Livre Mesa 21" at bounding box center [119, 131] width 65 height 41
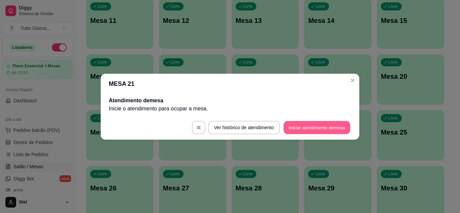
click at [296, 127] on button "Iniciar atendimento de mesa" at bounding box center [316, 127] width 67 height 13
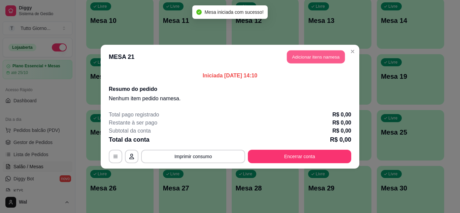
click at [316, 57] on button "Adicionar itens na mesa" at bounding box center [316, 56] width 58 height 13
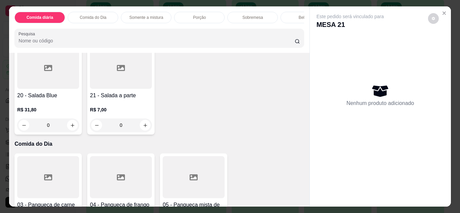
scroll to position [130, 0]
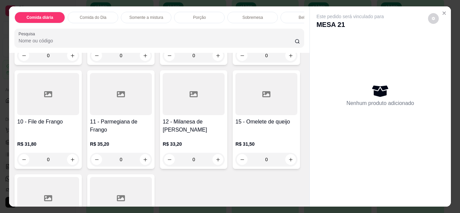
click at [79, 163] on div "0" at bounding box center [48, 159] width 62 height 13
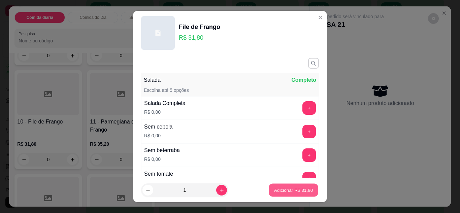
click at [274, 189] on p "Adicionar R$ 31,80" at bounding box center [293, 190] width 39 height 6
type input "1"
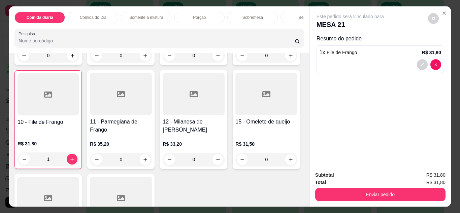
click at [98, 15] on p "Comida do Dia" at bounding box center [93, 17] width 27 height 5
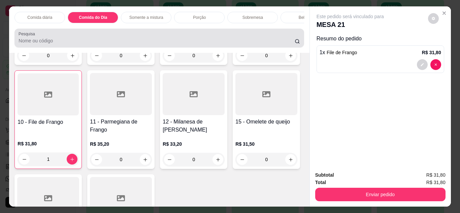
scroll to position [18, 0]
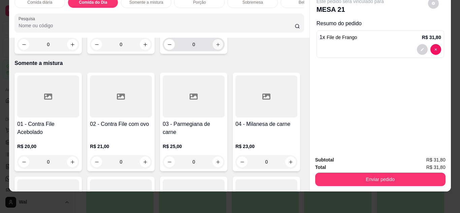
click at [214, 49] on button "increase-product-quantity" at bounding box center [218, 44] width 10 height 10
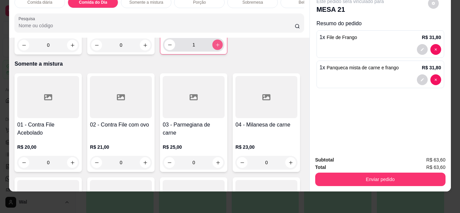
click at [216, 50] on button "increase-product-quantity" at bounding box center [217, 44] width 10 height 10
type input "2"
click at [146, 51] on button "increase-product-quantity" at bounding box center [145, 45] width 11 height 11
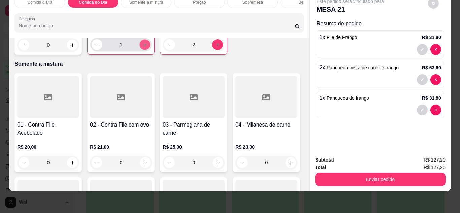
click at [146, 50] on button "increase-product-quantity" at bounding box center [145, 44] width 10 height 10
type input "2"
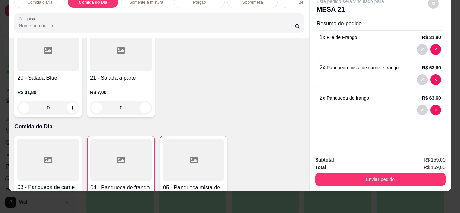
scroll to position [260, 0]
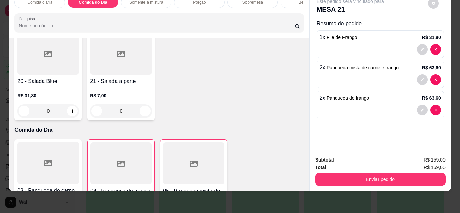
click at [163, 22] on div "0" at bounding box center [194, 14] width 62 height 13
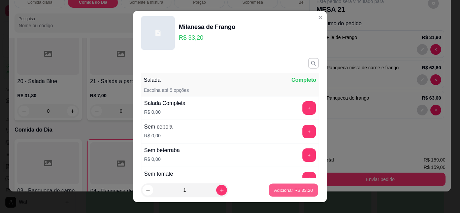
click at [290, 188] on p "Adicionar R$ 33,20" at bounding box center [293, 190] width 39 height 6
type input "1"
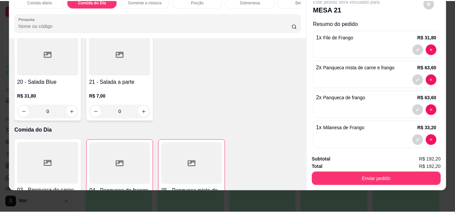
scroll to position [260, 0]
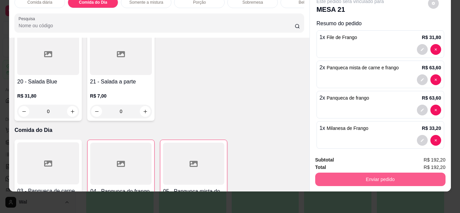
click at [372, 174] on button "Enviar pedido" at bounding box center [380, 179] width 130 height 13
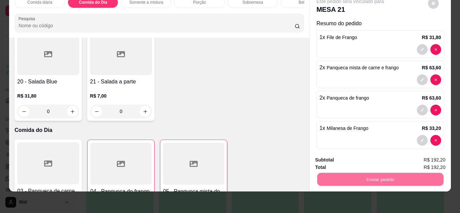
click at [426, 160] on button "Enviar pedido" at bounding box center [427, 158] width 37 height 12
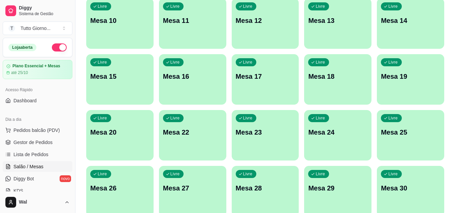
scroll to position [0, 0]
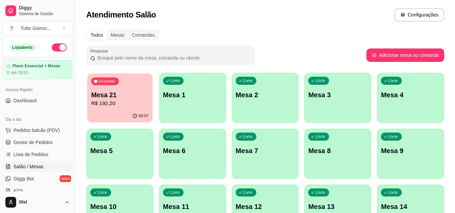
click at [130, 99] on p "Mesa 21" at bounding box center [120, 95] width 58 height 9
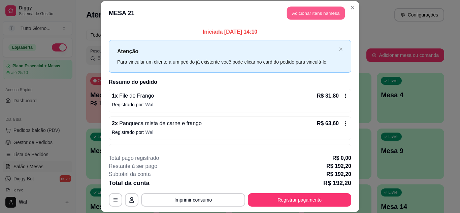
click at [308, 13] on button "Adicionar itens na mesa" at bounding box center [316, 13] width 58 height 13
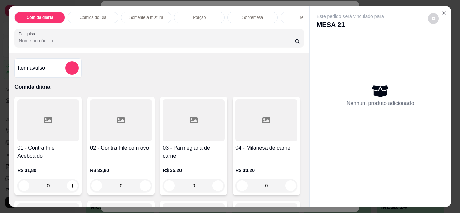
click at [289, 13] on div "Bebidas" at bounding box center [305, 17] width 51 height 11
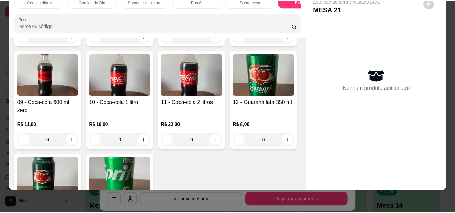
scroll to position [1348, 0]
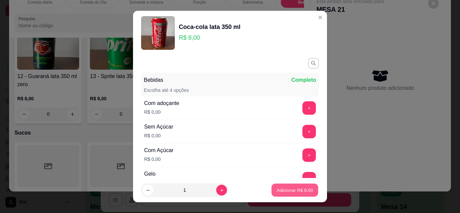
click at [293, 190] on p "Adicionar R$ 8,00" at bounding box center [294, 190] width 36 height 6
type input "1"
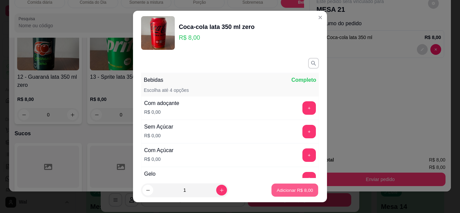
click at [279, 188] on p "Adicionar R$ 8,00" at bounding box center [294, 190] width 36 height 6
type input "1"
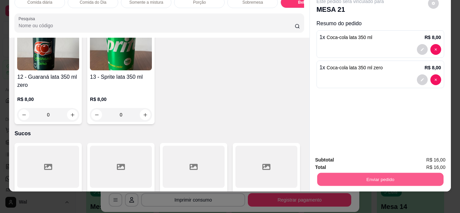
click at [368, 175] on button "Enviar pedido" at bounding box center [380, 179] width 126 height 13
click at [432, 159] on button "Enviar pedido" at bounding box center [427, 158] width 37 height 12
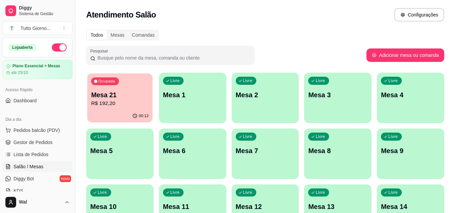
click at [136, 106] on p "R$ 192,20" at bounding box center [120, 104] width 58 height 8
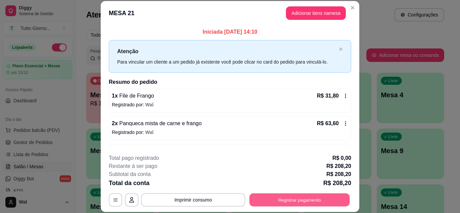
click at [300, 203] on button "Registrar pagamento" at bounding box center [299, 199] width 100 height 13
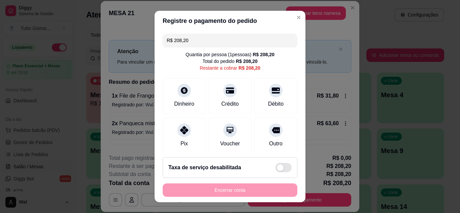
click at [227, 41] on input "R$ 208,20" at bounding box center [230, 40] width 127 height 13
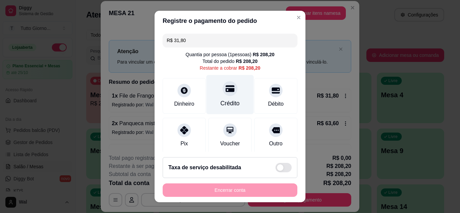
click at [226, 88] on icon at bounding box center [230, 88] width 9 height 9
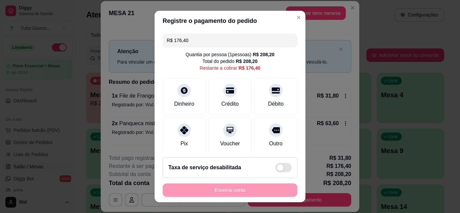
click at [210, 42] on input "R$ 176,40" at bounding box center [230, 40] width 127 height 13
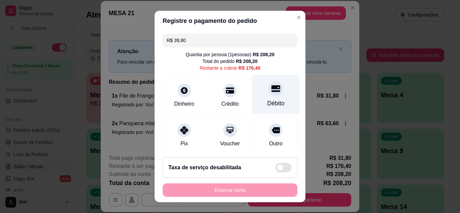
click at [271, 93] on div "Débito" at bounding box center [275, 94] width 47 height 39
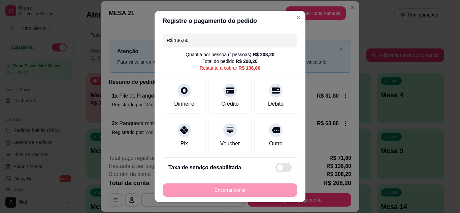
click at [221, 42] on input "R$ 136,60" at bounding box center [230, 40] width 127 height 13
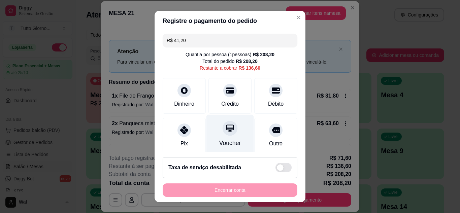
click at [226, 131] on icon at bounding box center [230, 128] width 9 height 9
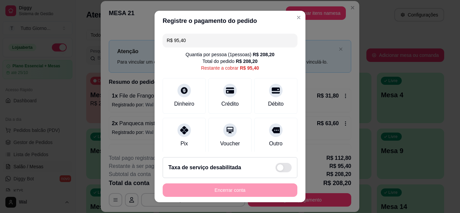
click at [191, 43] on input "R$ 95,40" at bounding box center [230, 40] width 127 height 13
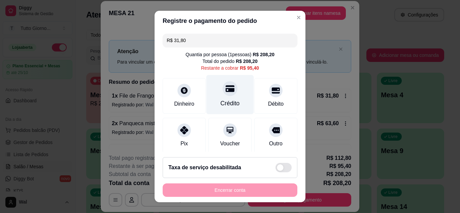
click at [226, 90] on icon at bounding box center [230, 88] width 9 height 7
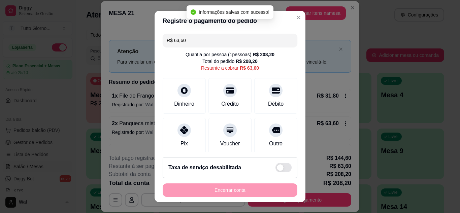
click at [186, 43] on input "R$ 63,60" at bounding box center [230, 40] width 127 height 13
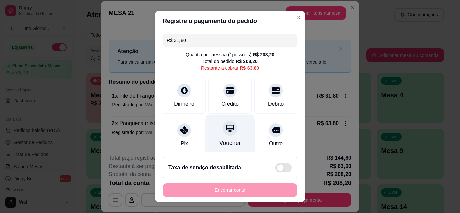
click at [220, 146] on div "Voucher" at bounding box center [230, 143] width 22 height 9
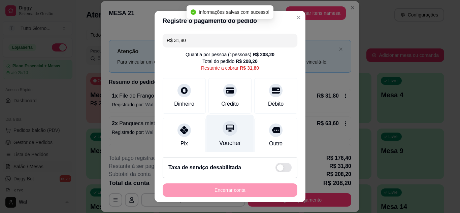
click at [224, 137] on div "Voucher" at bounding box center [229, 133] width 47 height 39
type input "R$ 0,00"
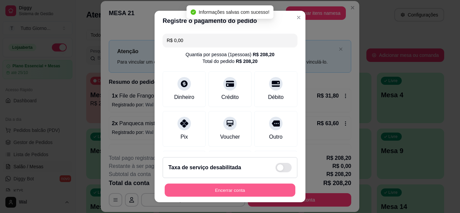
click at [241, 192] on button "Encerrar conta" at bounding box center [230, 190] width 131 height 13
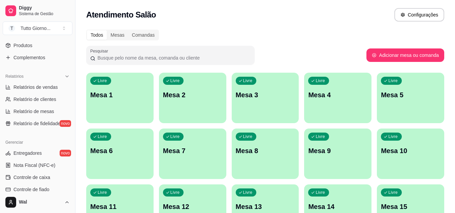
scroll to position [189, 0]
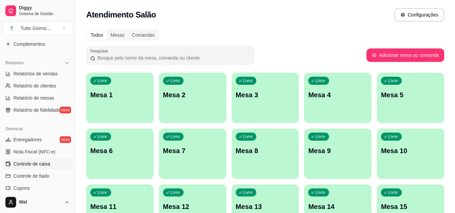
click at [47, 166] on span "Controle de caixa" at bounding box center [31, 164] width 37 height 7
click at [48, 164] on span "Controle de caixa" at bounding box center [31, 164] width 37 height 7
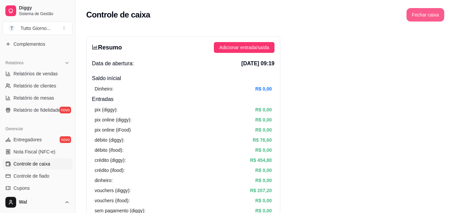
click at [421, 14] on button "Fechar caixa" at bounding box center [425, 14] width 38 height 13
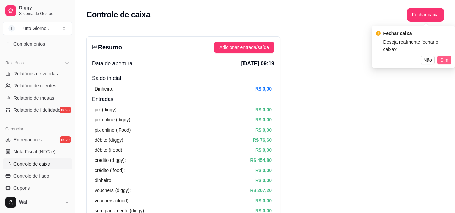
click at [444, 56] on span "Sim" at bounding box center [444, 59] width 8 height 7
